Goal: Task Accomplishment & Management: Manage account settings

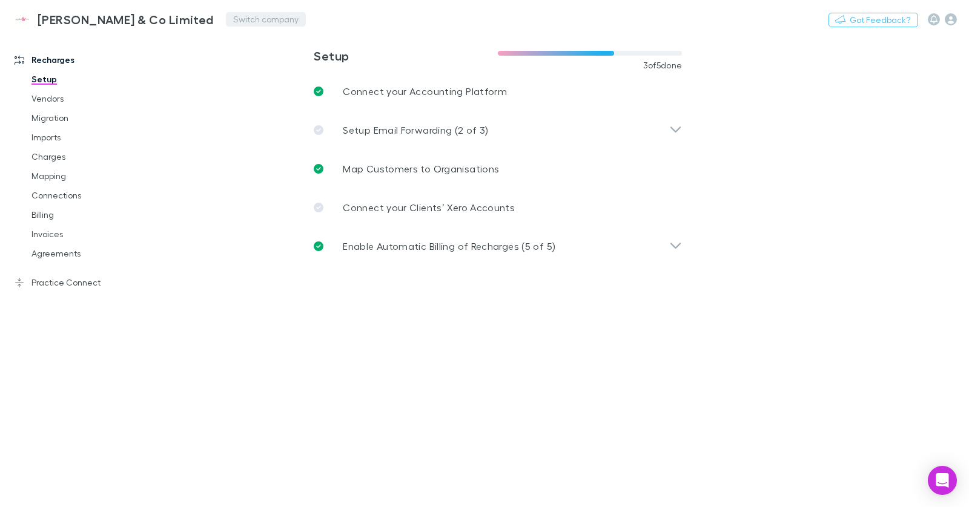
click at [226, 18] on button "Switch company" at bounding box center [266, 19] width 80 height 15
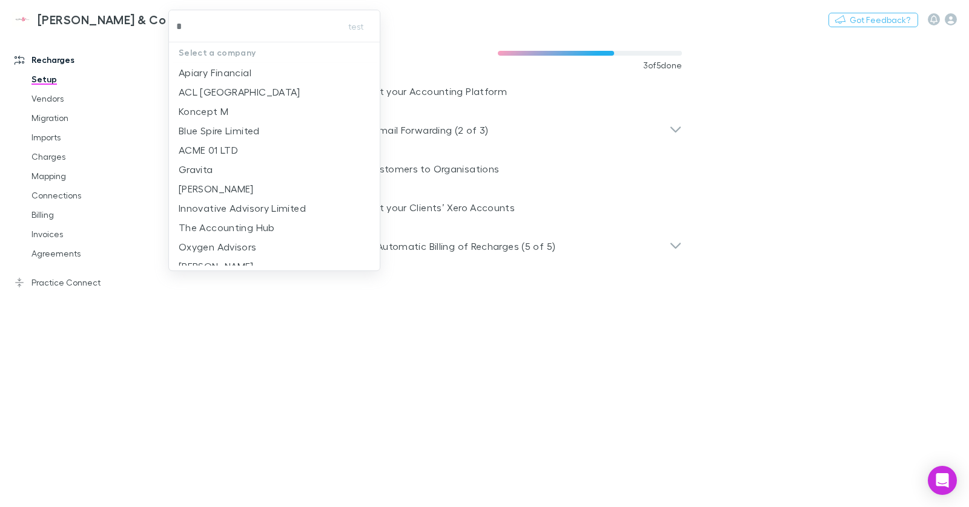
type input "**"
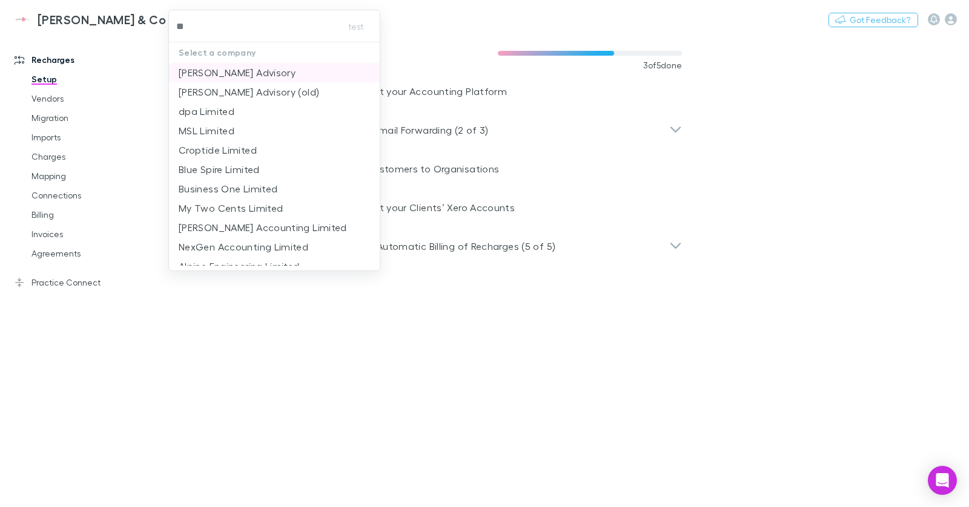
click at [249, 71] on p "[PERSON_NAME] Advisory" at bounding box center [237, 72] width 117 height 15
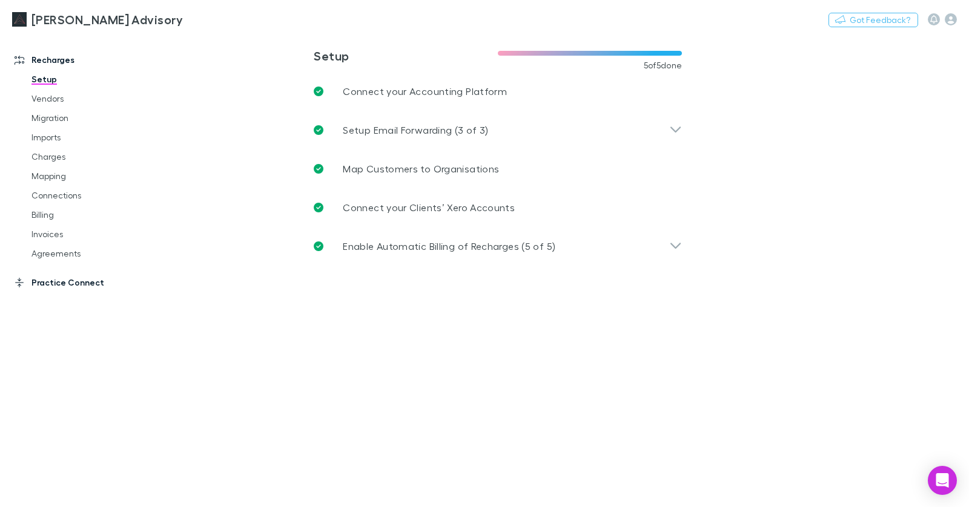
click at [84, 283] on link "Practice Connect" at bounding box center [76, 282] width 148 height 19
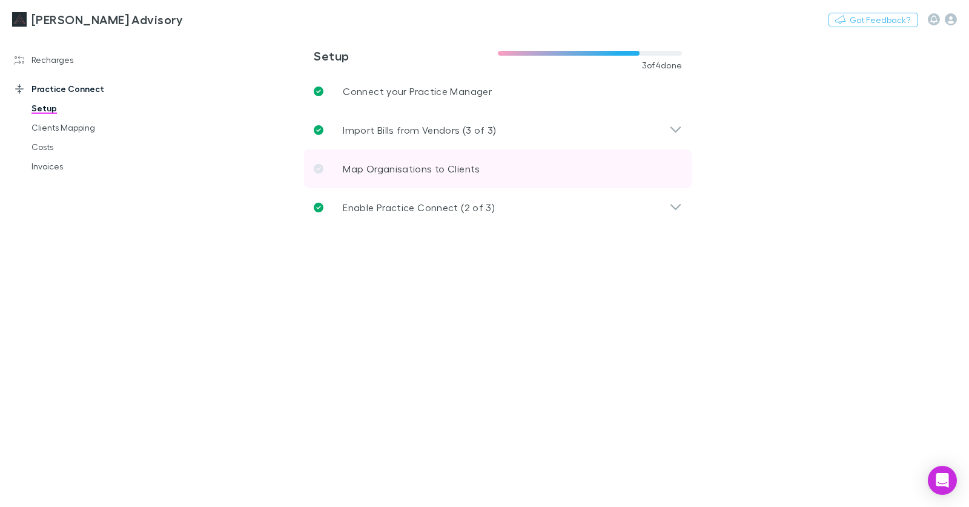
click at [403, 177] on link "Map Organisations to Clients" at bounding box center [497, 169] width 387 height 39
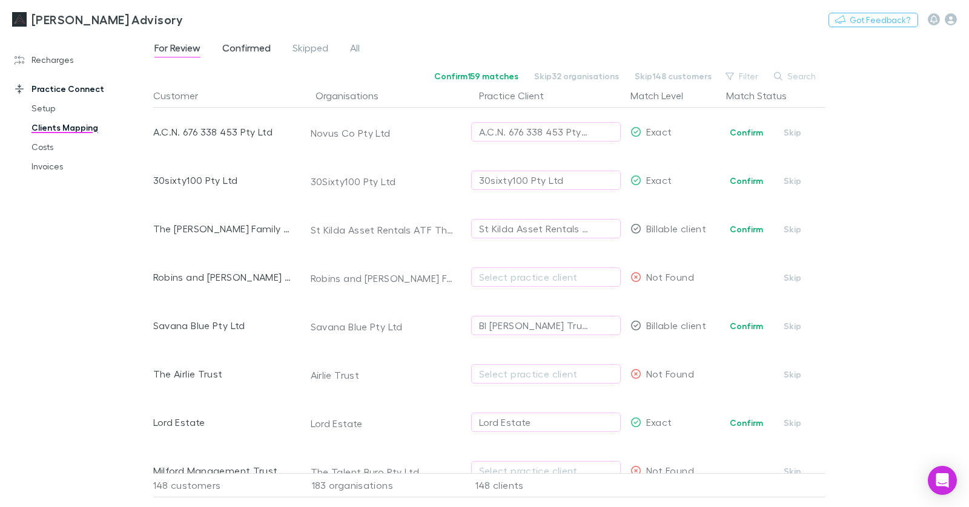
click at [247, 53] on span "Confirmed" at bounding box center [246, 50] width 48 height 16
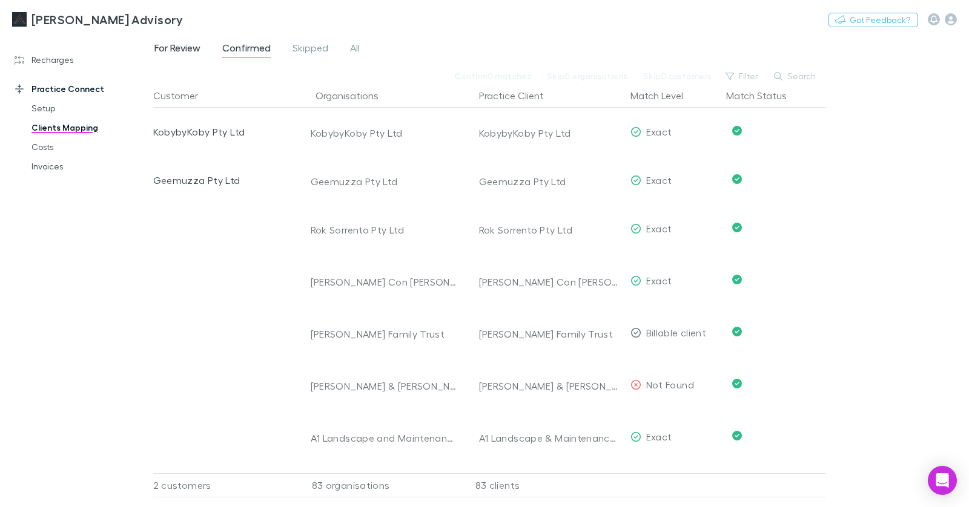
click at [183, 47] on span "For Review" at bounding box center [177, 50] width 46 height 16
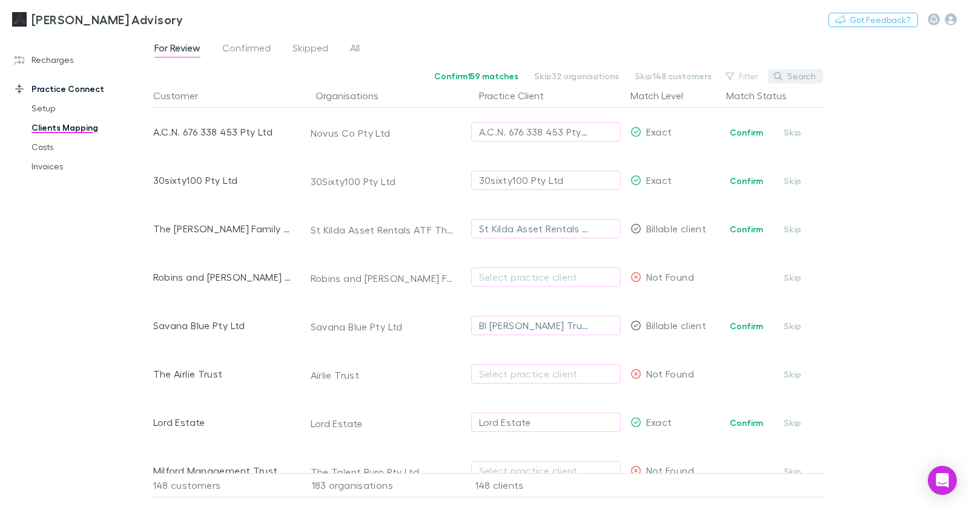
click at [802, 77] on button "Search" at bounding box center [795, 76] width 55 height 15
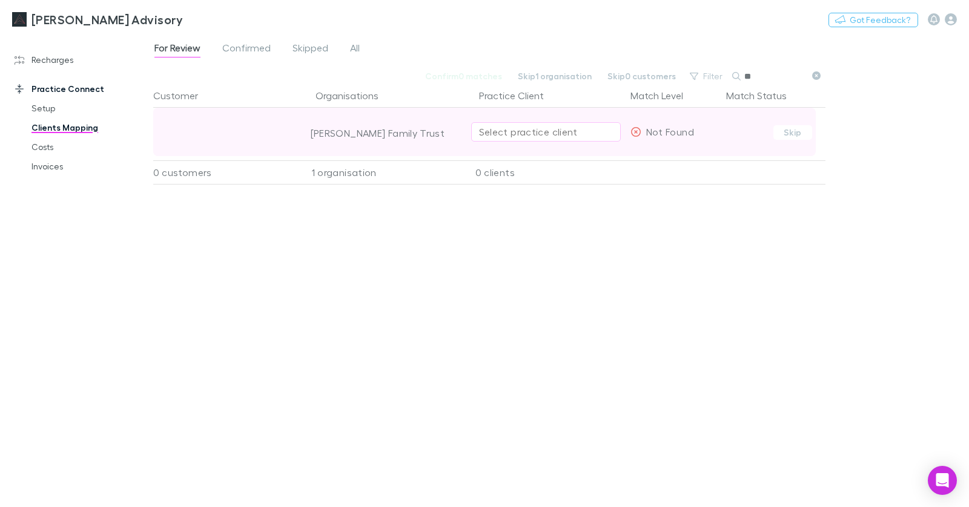
type input "**"
click at [574, 133] on div "Select practice client" at bounding box center [546, 132] width 134 height 15
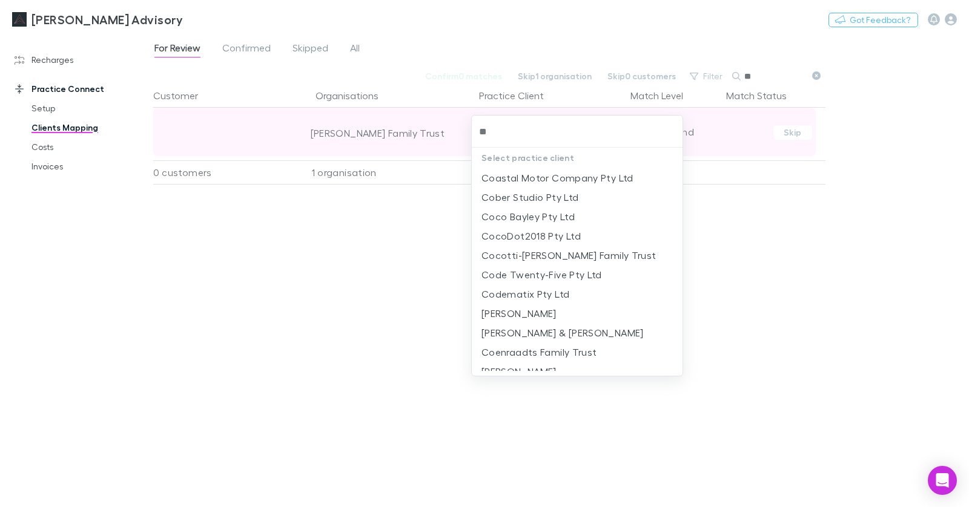
type input "*"
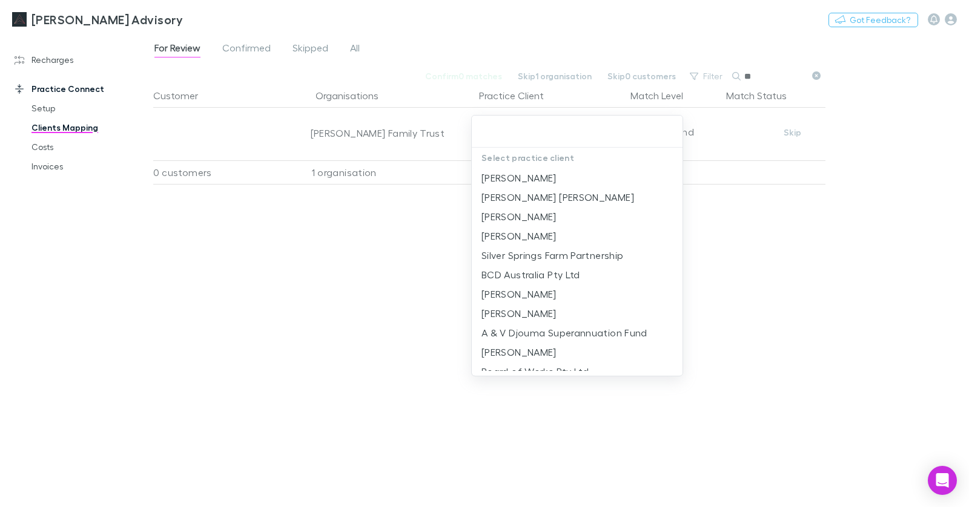
drag, startPoint x: 242, startPoint y: 13, endPoint x: 233, endPoint y: 17, distance: 9.5
click at [242, 13] on div at bounding box center [484, 253] width 969 height 507
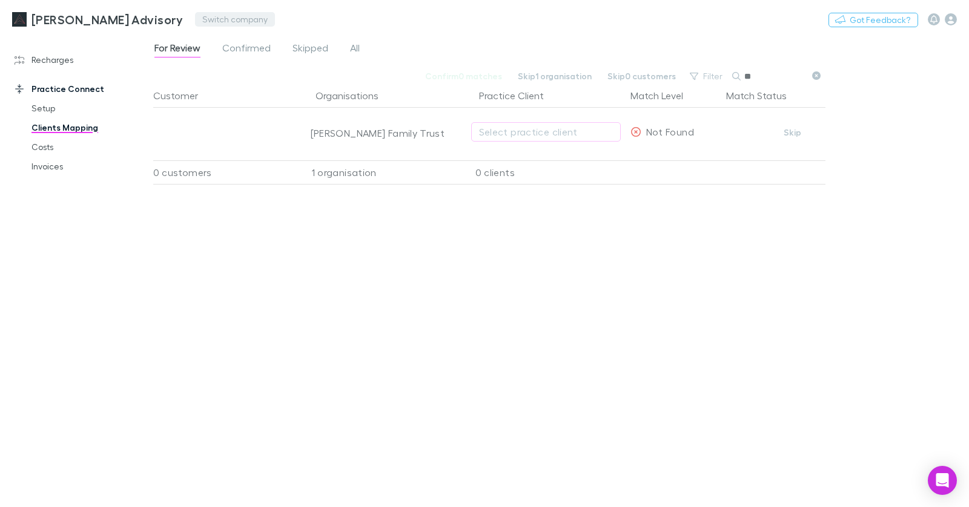
click at [217, 25] on button "Switch company" at bounding box center [235, 19] width 80 height 15
